Goal: Task Accomplishment & Management: Manage account settings

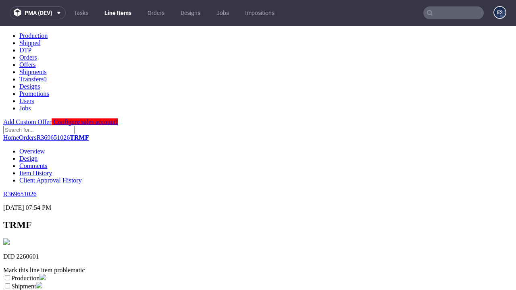
scroll to position [142, 0]
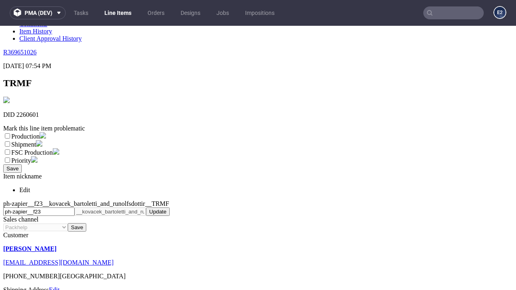
select select "dtp_ca_needed"
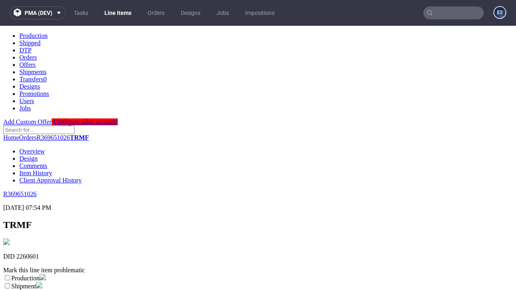
scroll to position [0, 0]
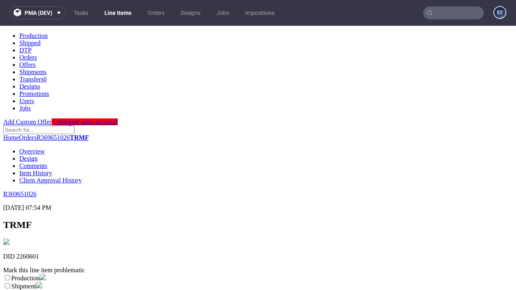
checkbox input "true"
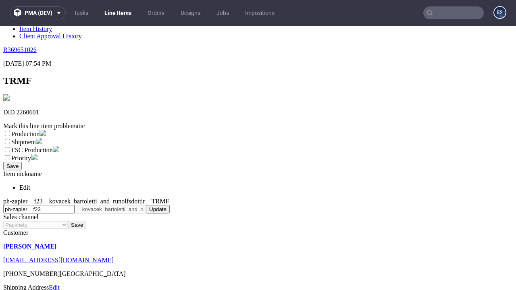
type textarea "test"
